Goal: Task Accomplishment & Management: Manage account settings

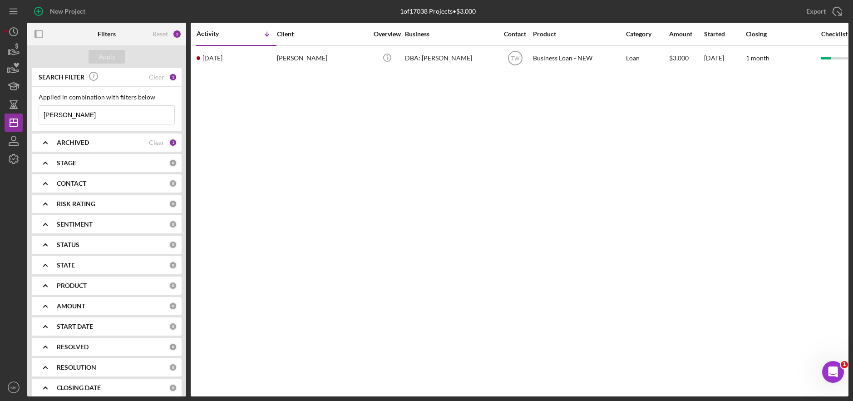
drag, startPoint x: 70, startPoint y: 111, endPoint x: 58, endPoint y: 113, distance: 13.0
click at [58, 113] on input "[PERSON_NAME]" at bounding box center [106, 115] width 135 height 18
drag, startPoint x: 62, startPoint y: 117, endPoint x: 5, endPoint y: 109, distance: 57.2
click at [5, 109] on div "New Project 1 of 17038 Projects • $3,000 [PERSON_NAME] Export Icon/Export Filte…" at bounding box center [426, 198] width 843 height 396
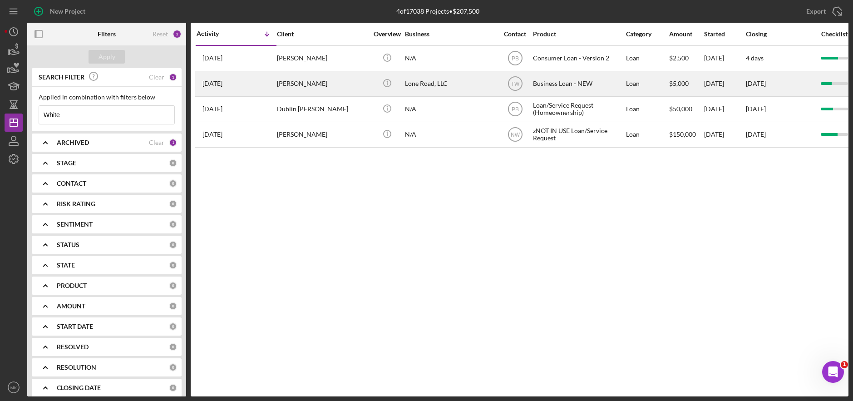
type input "White"
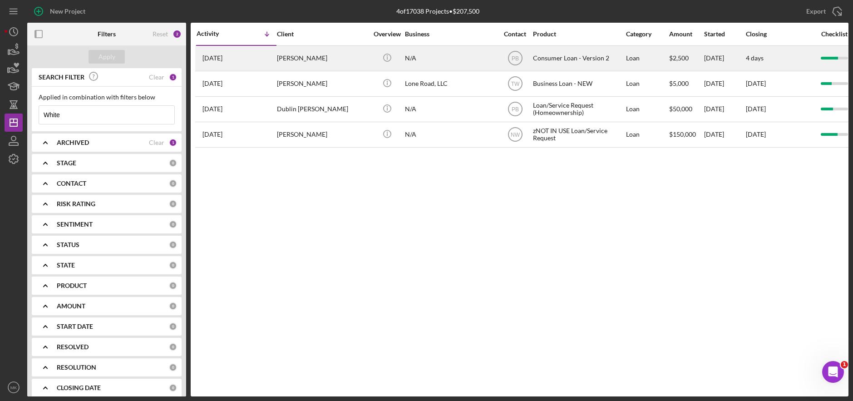
click at [408, 58] on div "N/A" at bounding box center [450, 58] width 91 height 24
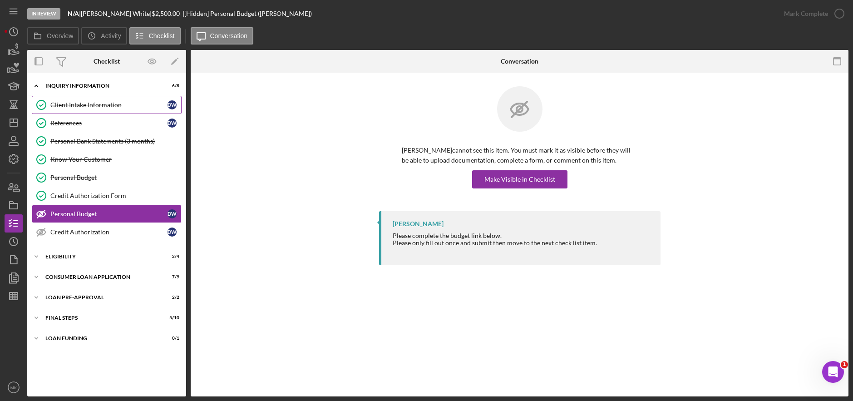
click at [90, 106] on div "Client Intake Information" at bounding box center [108, 104] width 117 height 7
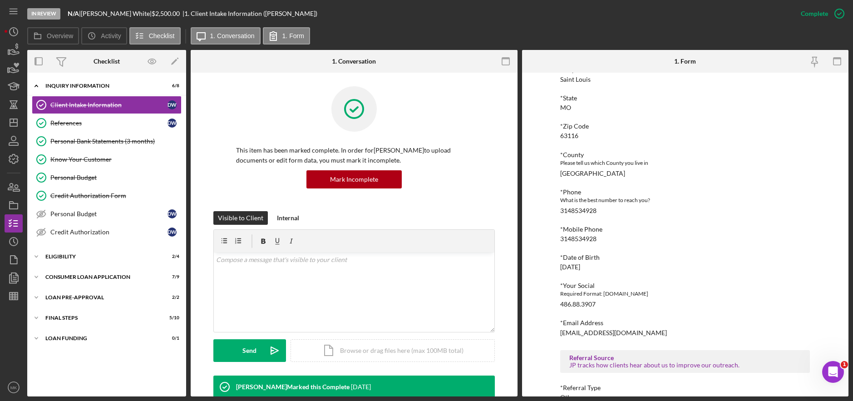
scroll to position [282, 0]
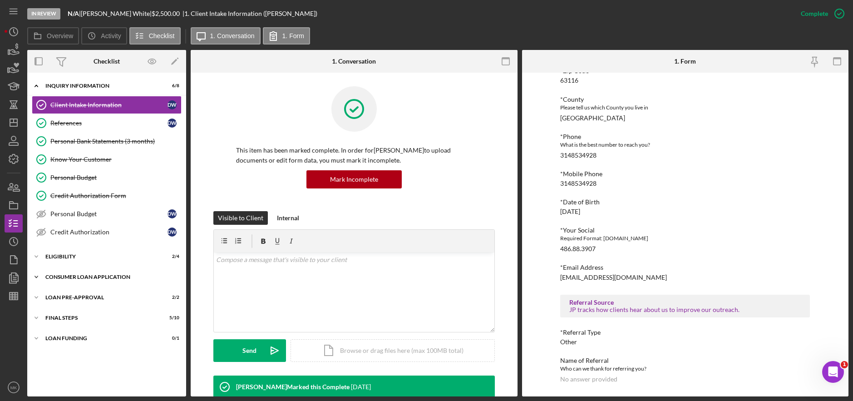
click at [91, 275] on div "Consumer Loan Application" at bounding box center [109, 276] width 129 height 5
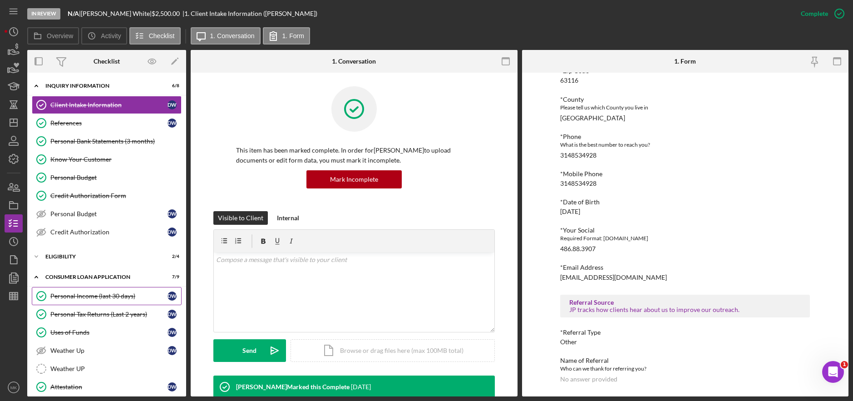
scroll to position [91, 0]
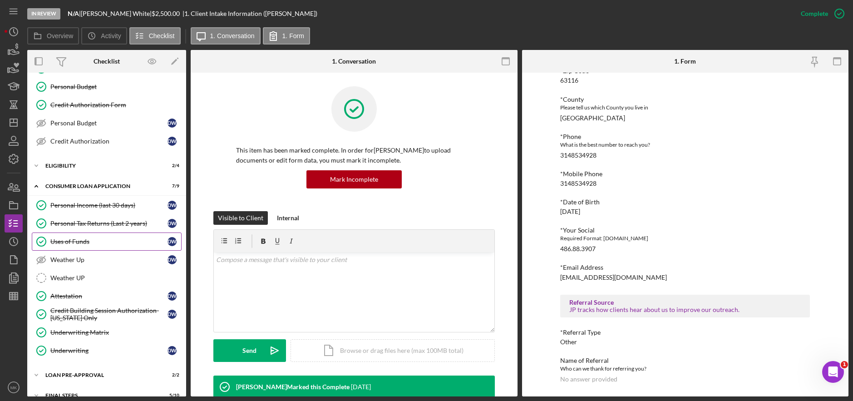
click at [88, 239] on div "Uses of Funds" at bounding box center [108, 241] width 117 height 7
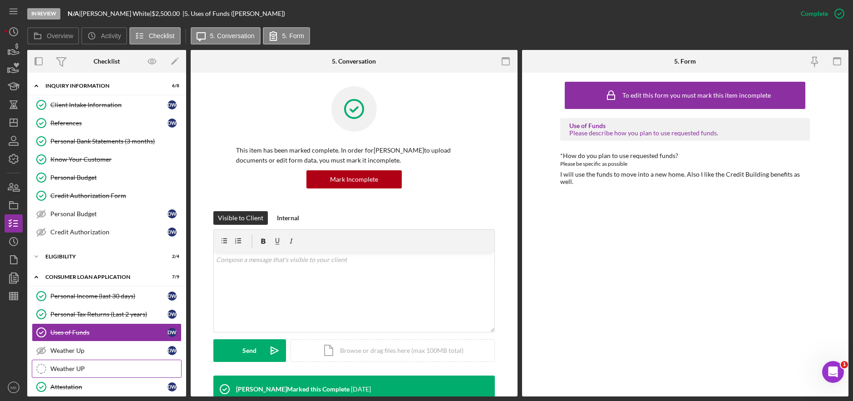
scroll to position [124, 0]
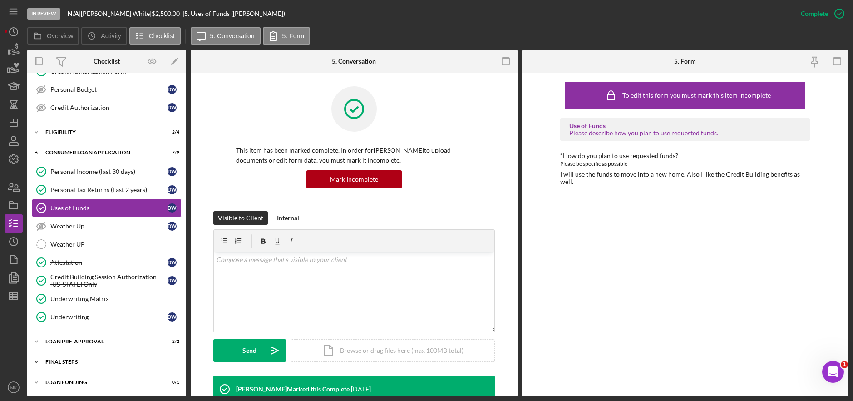
click at [85, 358] on div "Icon/Expander FINAL STEPS 5 / 10" at bounding box center [106, 362] width 159 height 18
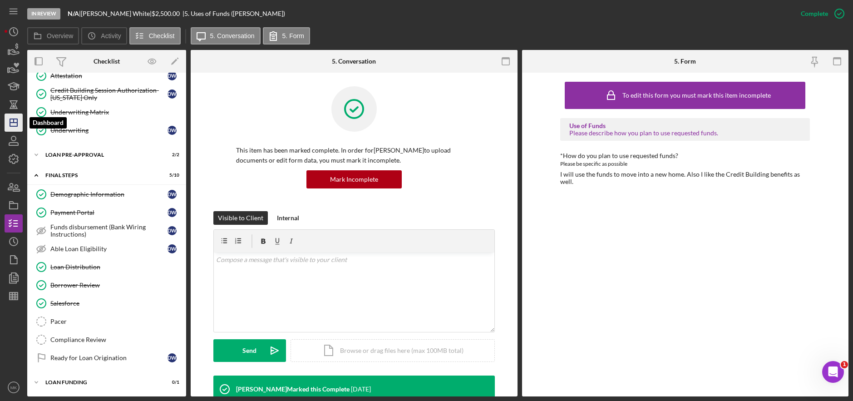
click at [16, 126] on polygon "button" at bounding box center [13, 122] width 7 height 7
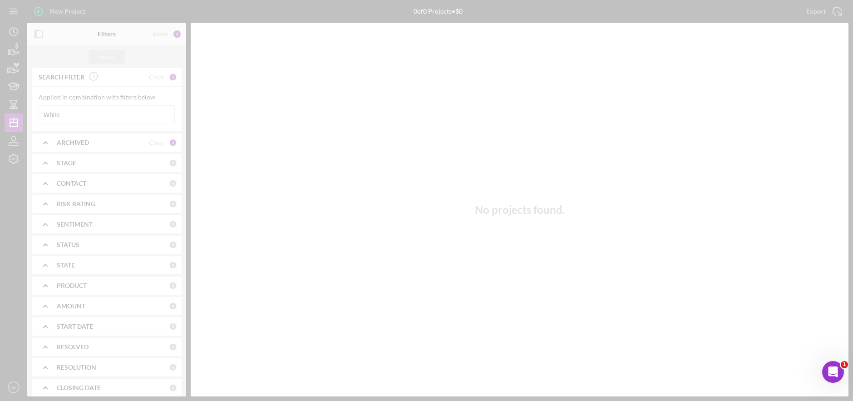
click at [82, 112] on div at bounding box center [426, 200] width 853 height 401
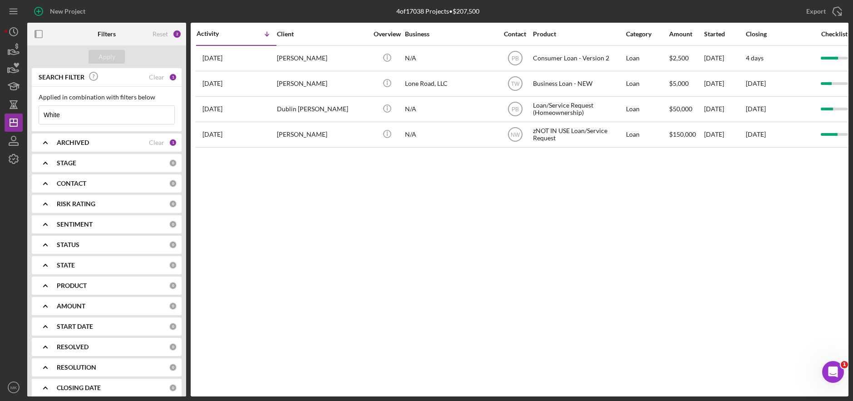
drag, startPoint x: 70, startPoint y: 127, endPoint x: 30, endPoint y: 106, distance: 45.3
click at [30, 106] on div "SEARCH FILTER Clear 1 Applied in combination with filters below White Icon/Menu…" at bounding box center [106, 232] width 159 height 328
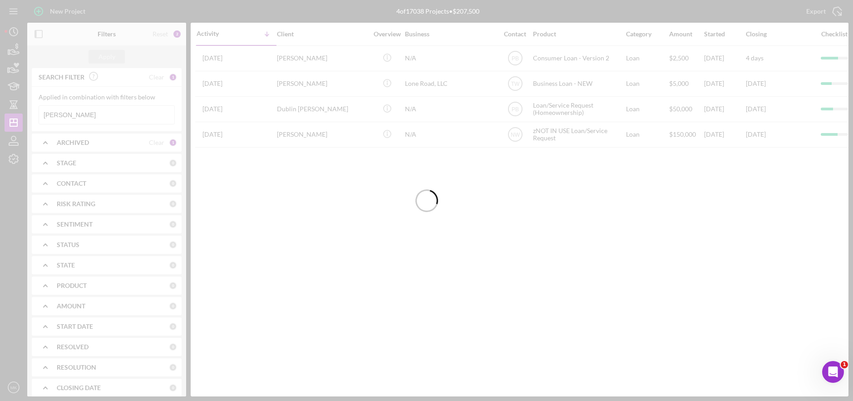
type input "[PERSON_NAME]"
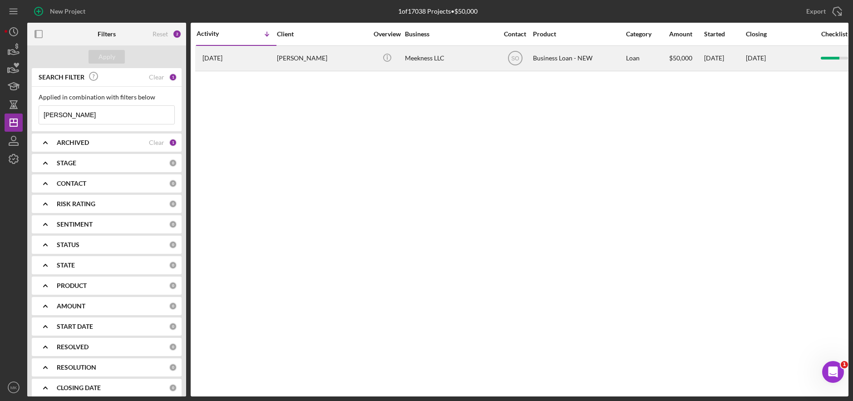
click at [442, 64] on div "Meekness LLC" at bounding box center [450, 58] width 91 height 24
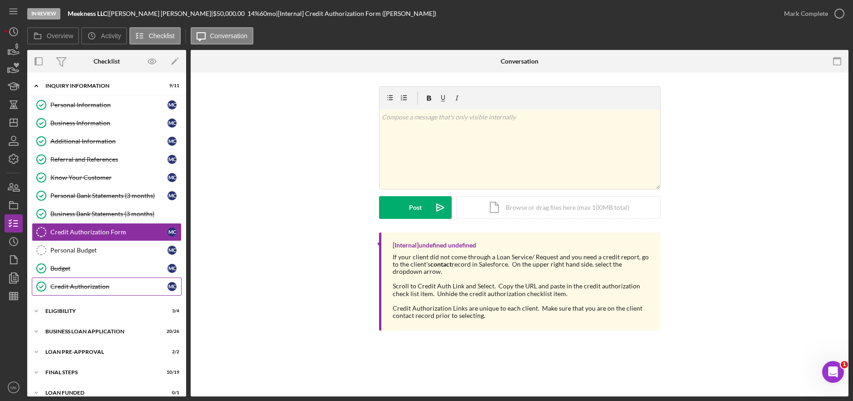
scroll to position [10, 0]
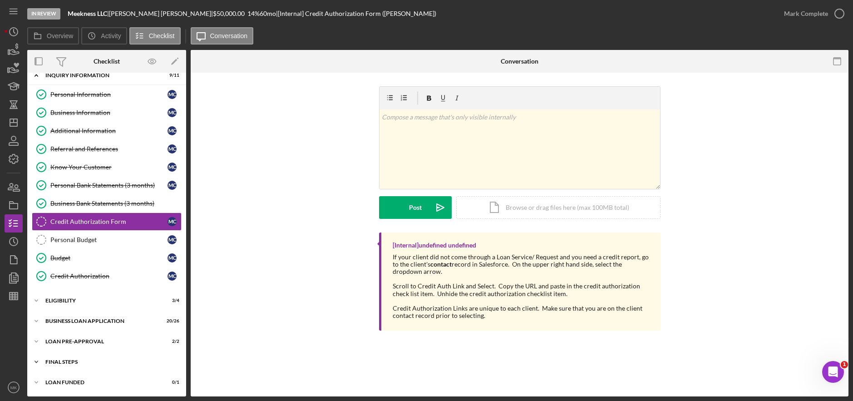
click at [81, 360] on div "FINAL STEPS" at bounding box center [109, 361] width 129 height 5
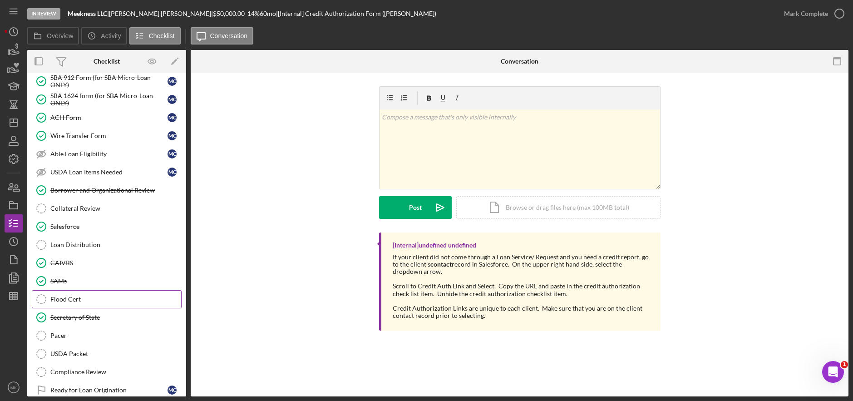
scroll to position [360, 0]
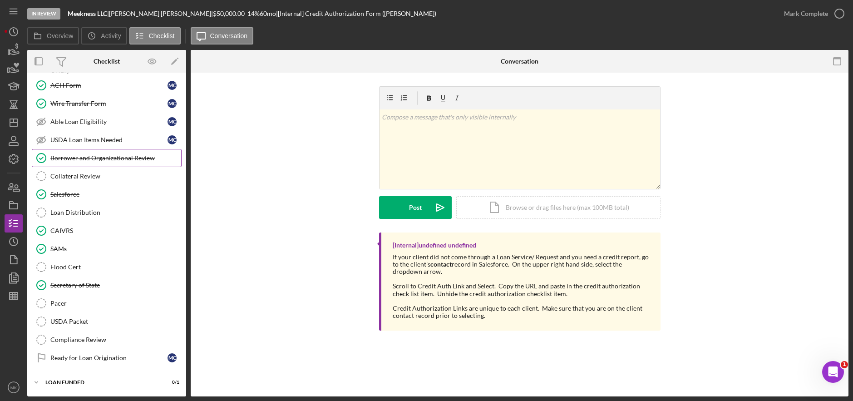
click at [102, 158] on div "Borrower and Organizational Review" at bounding box center [115, 157] width 131 height 7
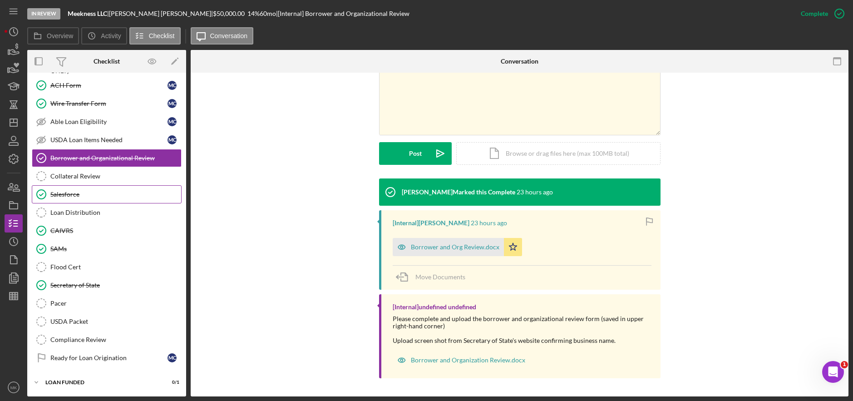
scroll to position [224, 0]
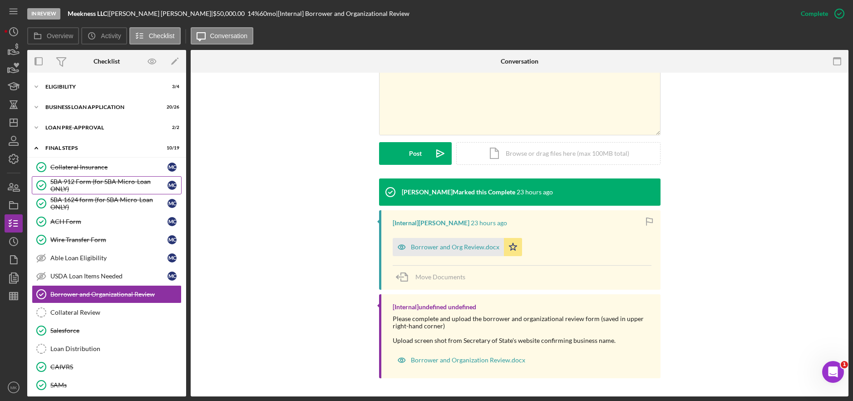
click at [120, 186] on div "SBA 912 Form (for SBA Micro-Loan ONLY)" at bounding box center [108, 185] width 117 height 15
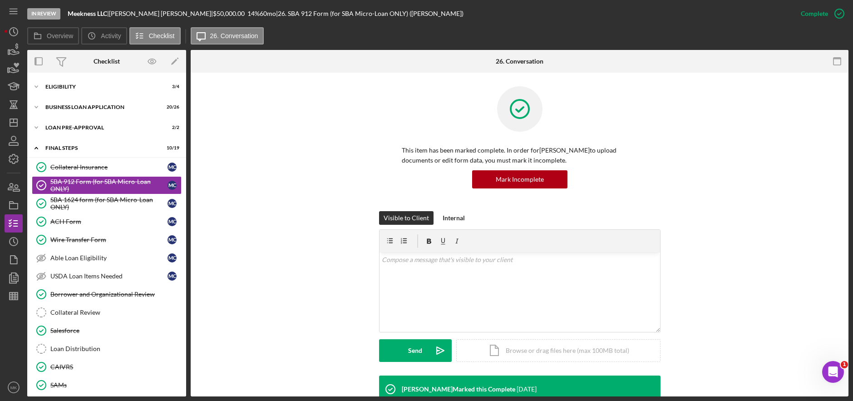
scroll to position [91, 0]
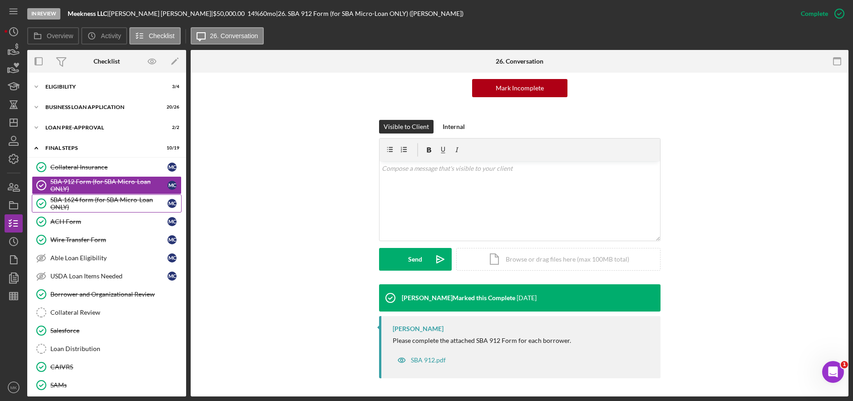
click at [97, 201] on div "SBA 1624 form (for SBA Micro-Loan ONLY)" at bounding box center [108, 203] width 117 height 15
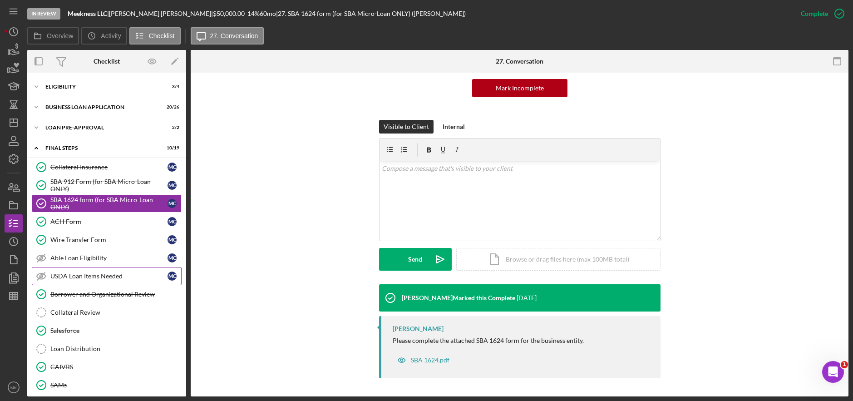
scroll to position [88, 0]
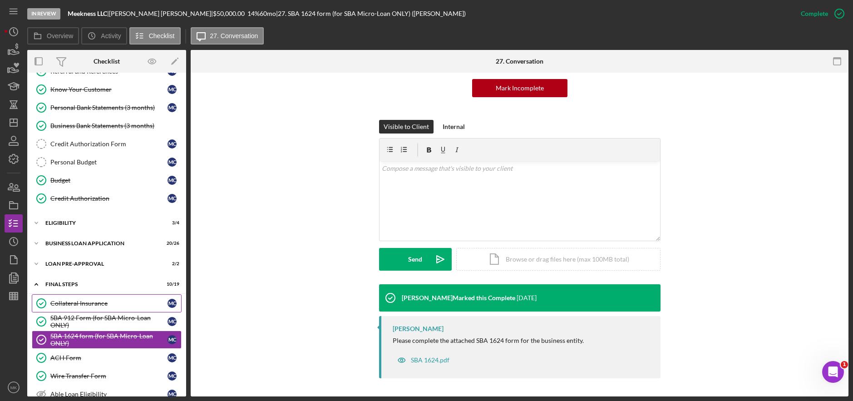
click at [86, 306] on div "Collateral Insurance" at bounding box center [108, 302] width 117 height 7
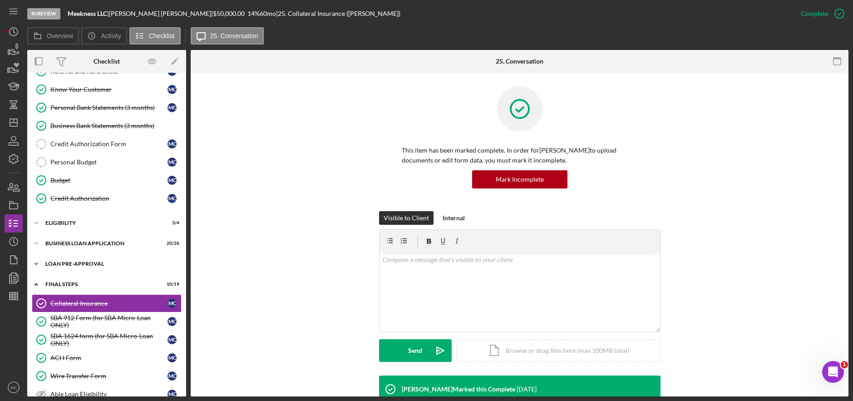
click at [88, 265] on div "LOAN PRE-APPROVAL" at bounding box center [109, 263] width 129 height 5
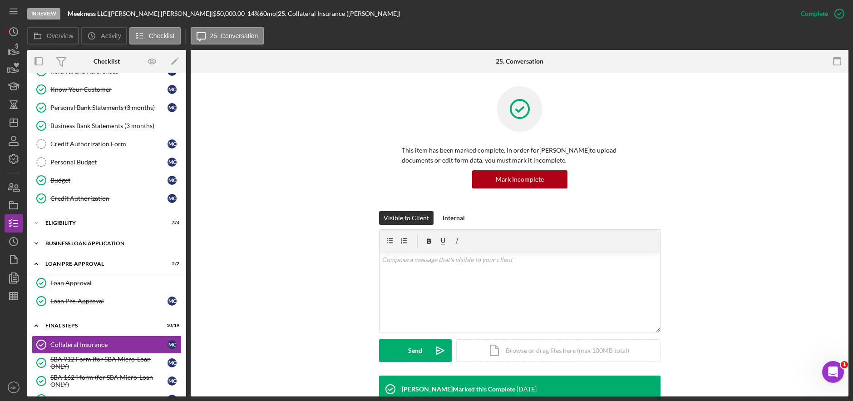
click at [93, 241] on div "BUSINESS LOAN APPLICATION" at bounding box center [109, 242] width 129 height 5
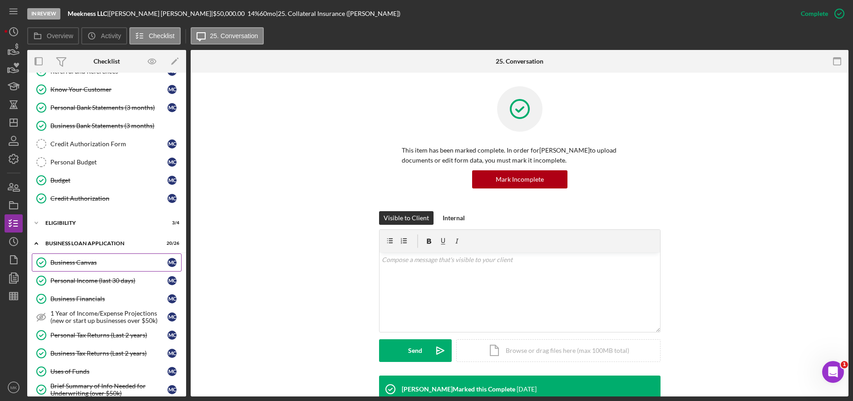
click at [111, 264] on div "Business Canvas" at bounding box center [108, 262] width 117 height 7
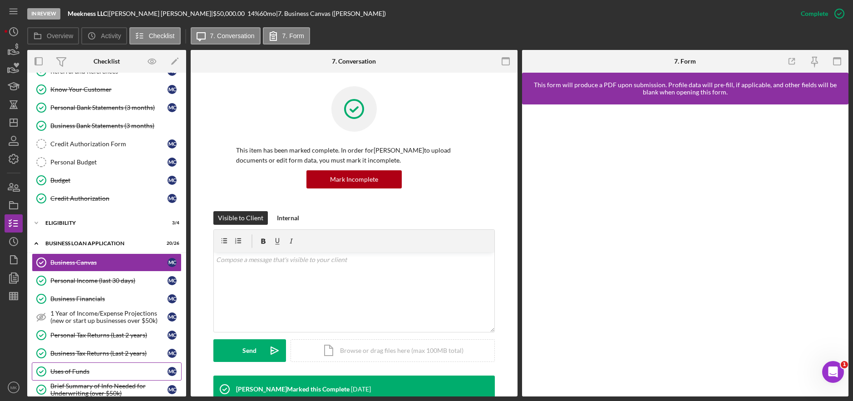
click at [81, 371] on div "Uses of Funds" at bounding box center [108, 371] width 117 height 7
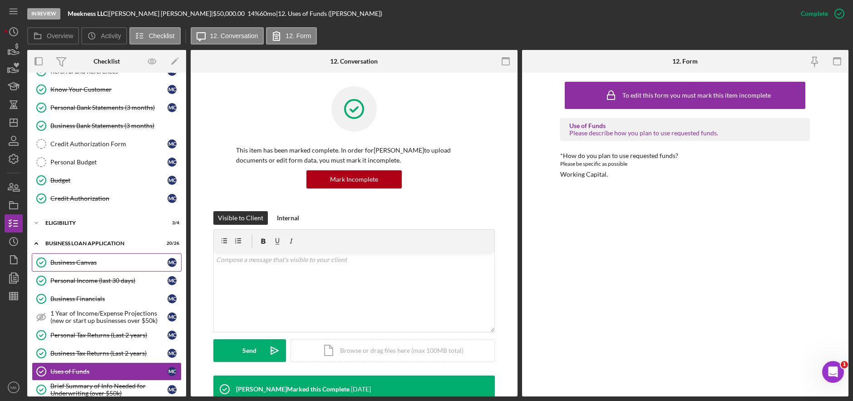
click at [88, 263] on div "Business Canvas" at bounding box center [108, 262] width 117 height 7
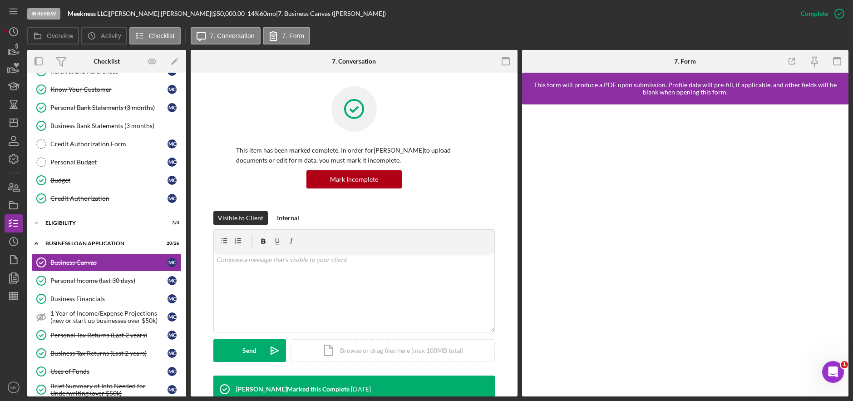
scroll to position [181, 0]
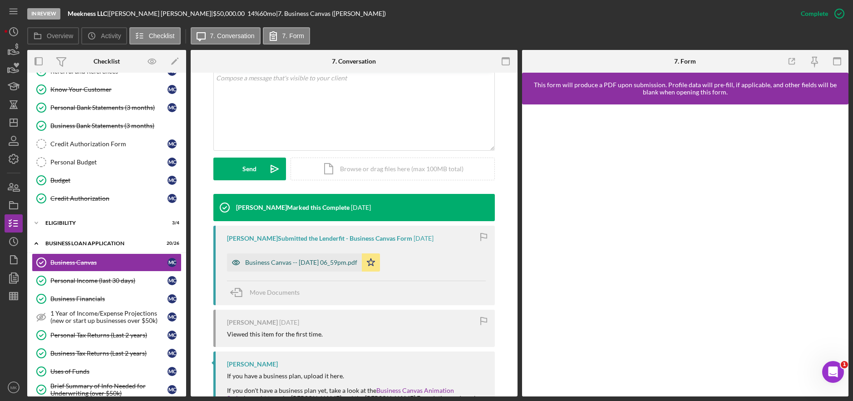
click at [307, 264] on div "Business Canvas -- [DATE] 06_59pm.pdf" at bounding box center [301, 262] width 112 height 7
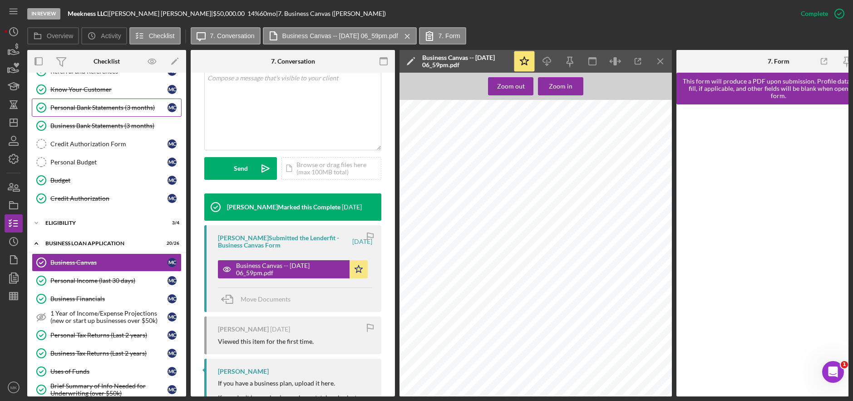
click at [113, 103] on link "Personal Bank Statements (3 months) Personal Bank Statements (3 months) M C" at bounding box center [107, 107] width 150 height 18
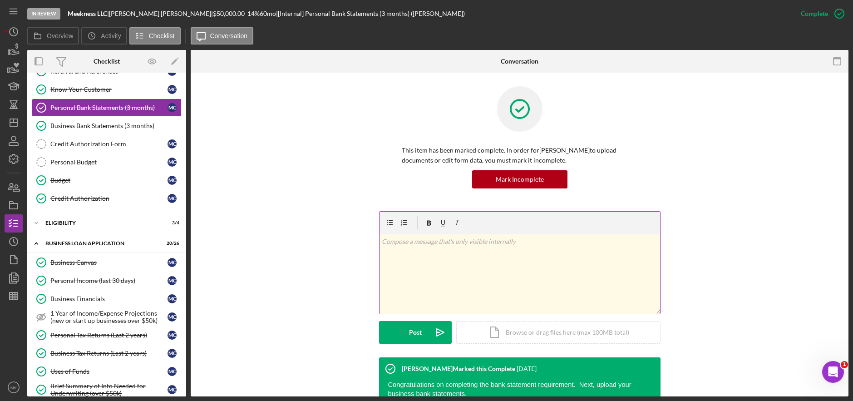
scroll to position [82, 0]
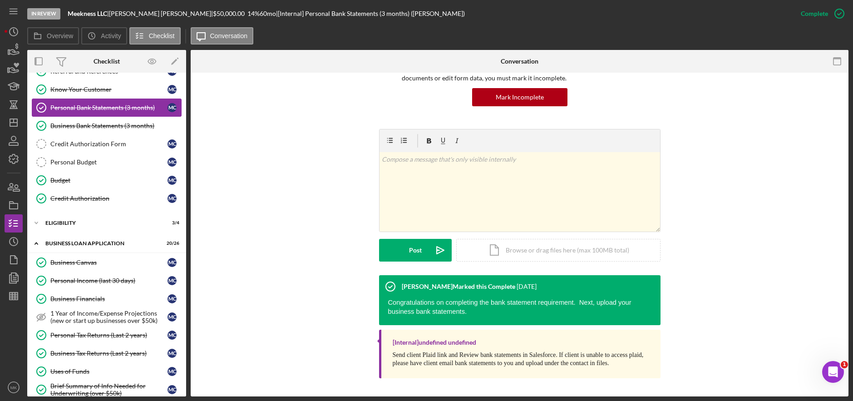
click at [91, 116] on link "Personal Bank Statements (3 months) Personal Bank Statements (3 months) M C" at bounding box center [107, 107] width 150 height 18
click at [93, 127] on div "Business Bank Statements (3 months)" at bounding box center [115, 125] width 131 height 7
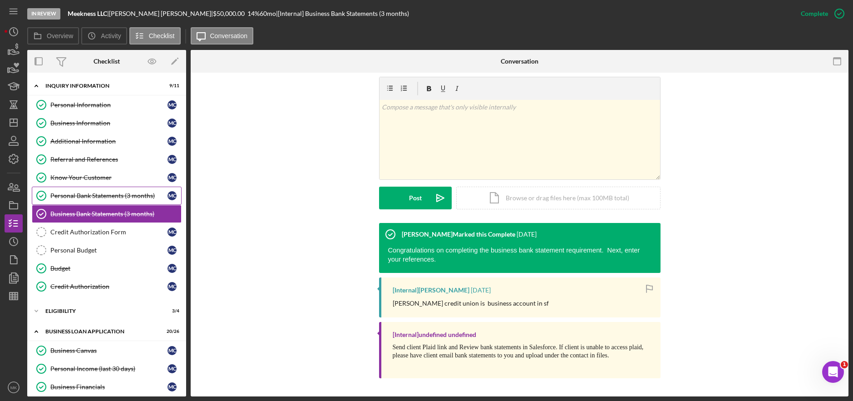
click at [97, 193] on div "Personal Bank Statements (3 months)" at bounding box center [108, 195] width 117 height 7
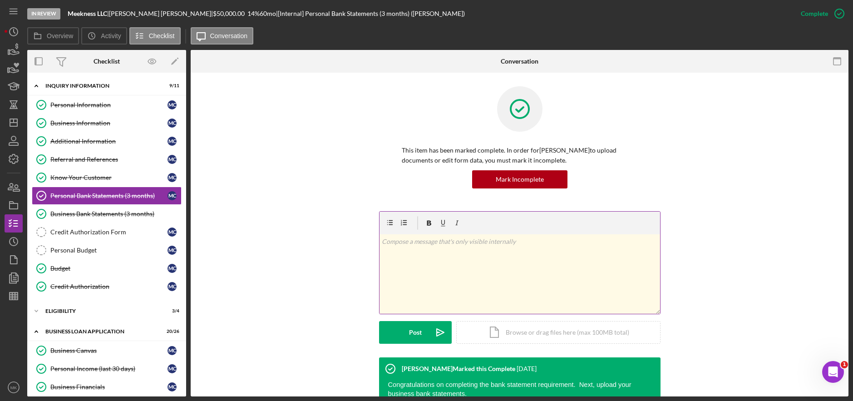
scroll to position [82, 0]
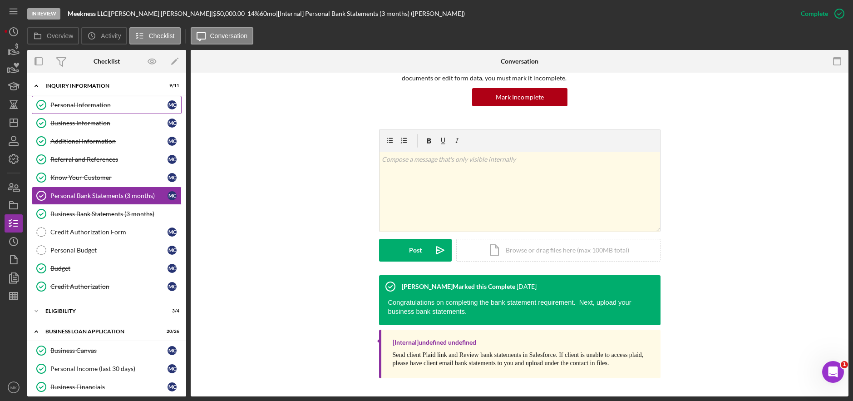
click at [104, 101] on div "Personal Information" at bounding box center [108, 104] width 117 height 7
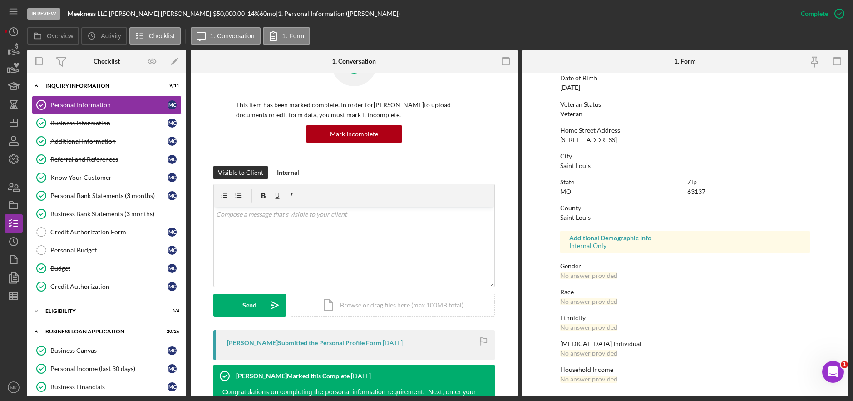
scroll to position [257, 0]
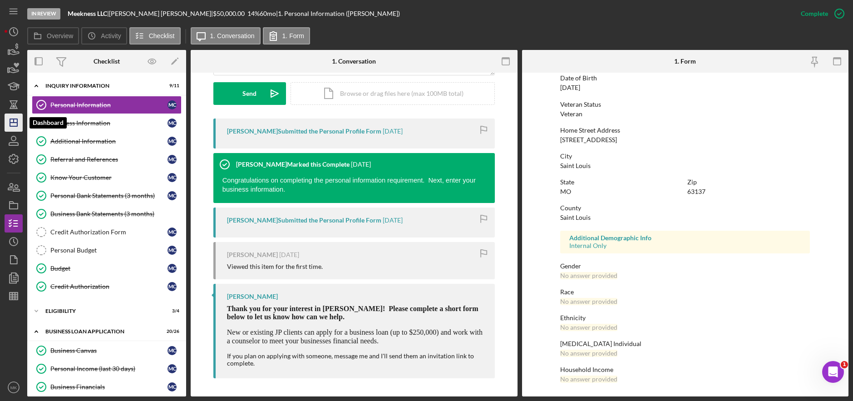
click at [13, 123] on line "button" at bounding box center [13, 123] width 7 height 0
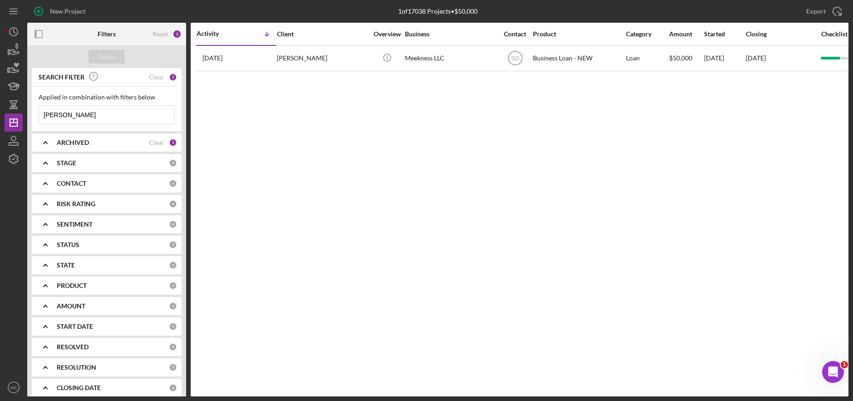
drag, startPoint x: 102, startPoint y: 116, endPoint x: 34, endPoint y: 110, distance: 68.3
click at [34, 110] on div "Applied in combination with filters below [PERSON_NAME] Icon/Menu Close" at bounding box center [107, 109] width 150 height 44
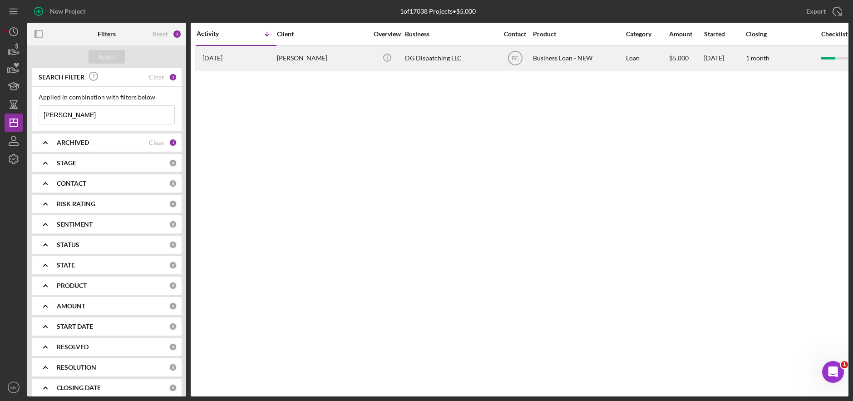
type input "[PERSON_NAME]"
click at [414, 59] on div "DG Dispatching LLC" at bounding box center [450, 58] width 91 height 24
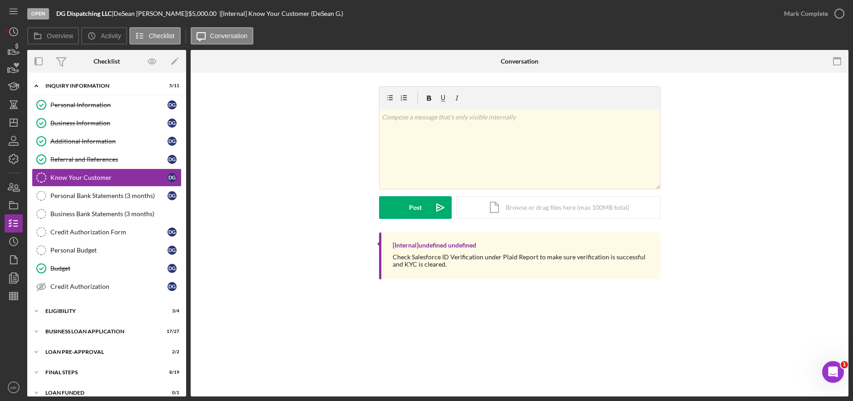
scroll to position [10, 0]
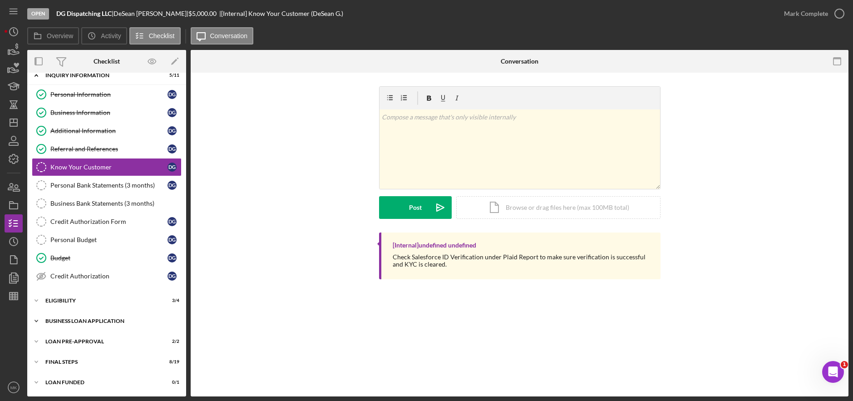
click at [96, 319] on div "BUSINESS LOAN APPLICATION" at bounding box center [109, 320] width 129 height 5
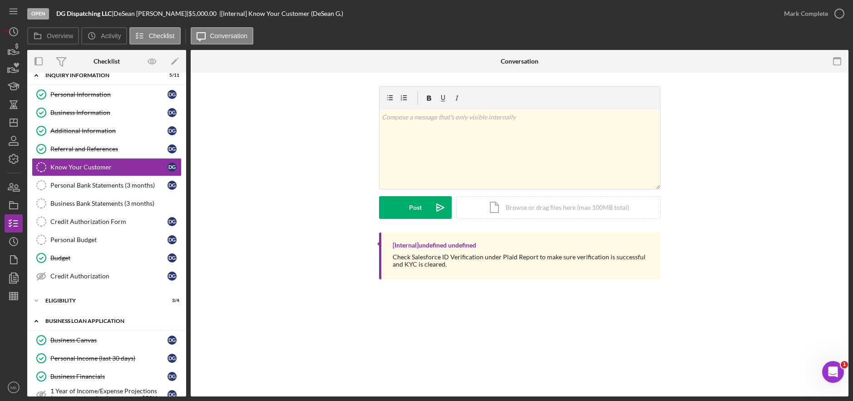
scroll to position [237, 0]
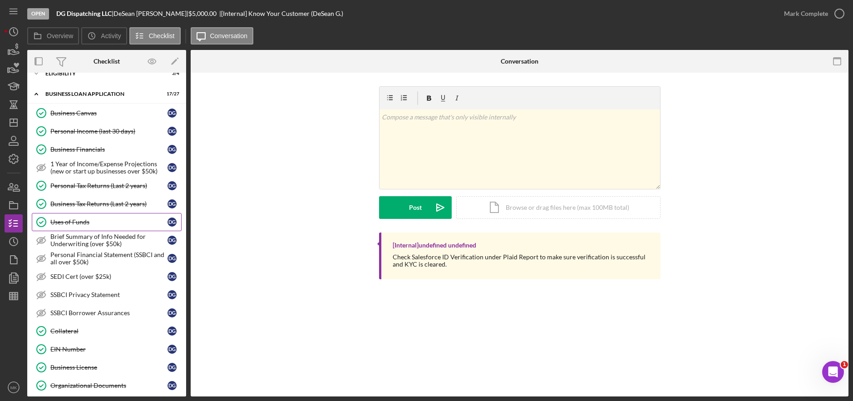
click at [92, 224] on div "Uses of Funds" at bounding box center [108, 221] width 117 height 7
